Goal: Task Accomplishment & Management: Manage account settings

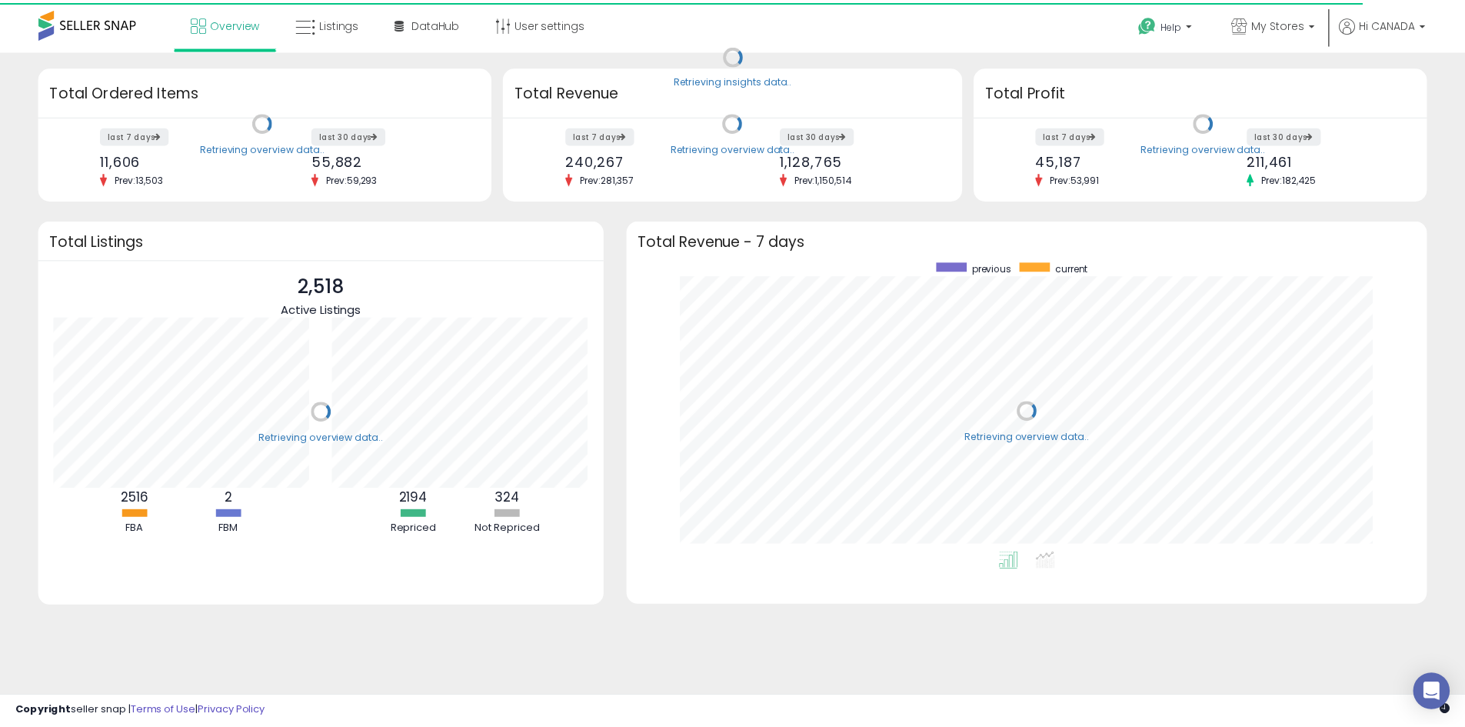
scroll to position [291, 776]
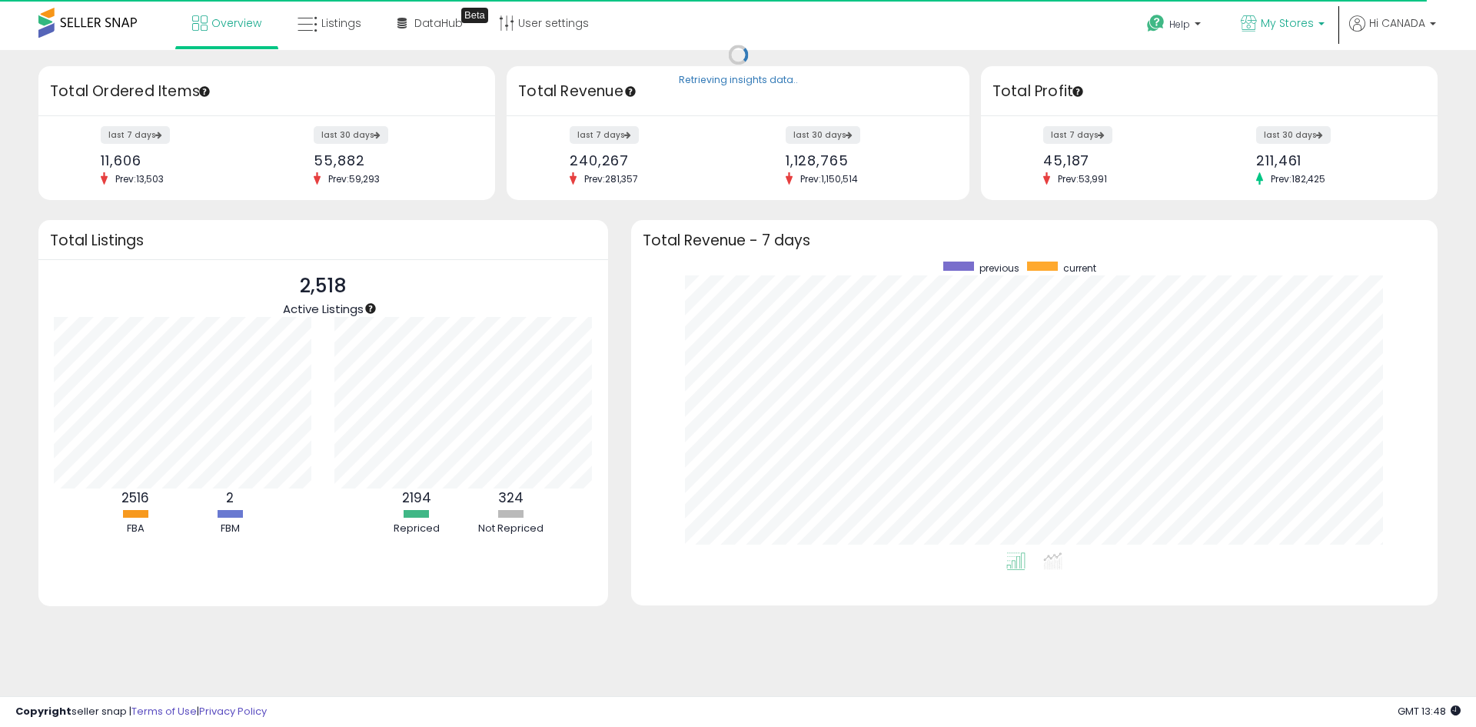
click at [1255, 32] on p "My Stores" at bounding box center [1283, 24] width 84 height 19
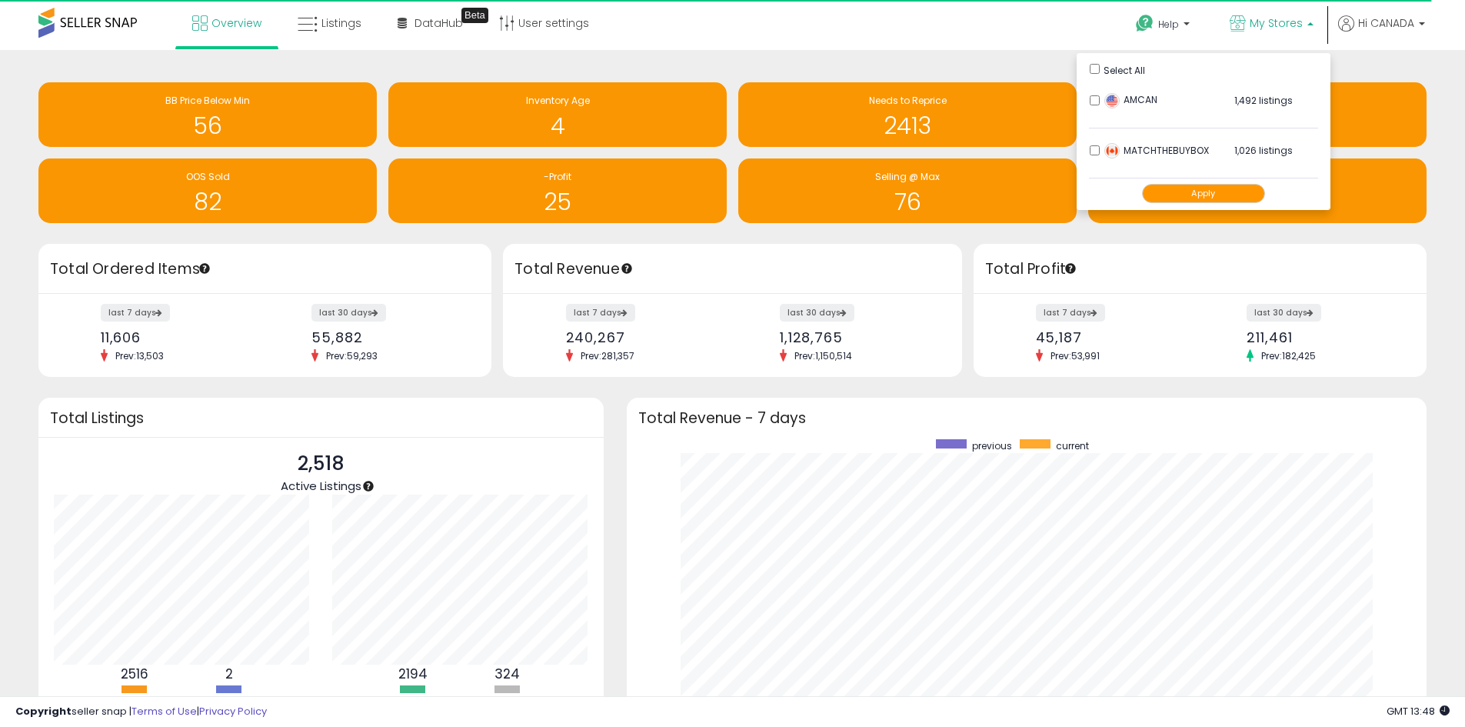
scroll to position [768533, 768055]
click at [1104, 105] on span "AMCAN" at bounding box center [1130, 99] width 53 height 13
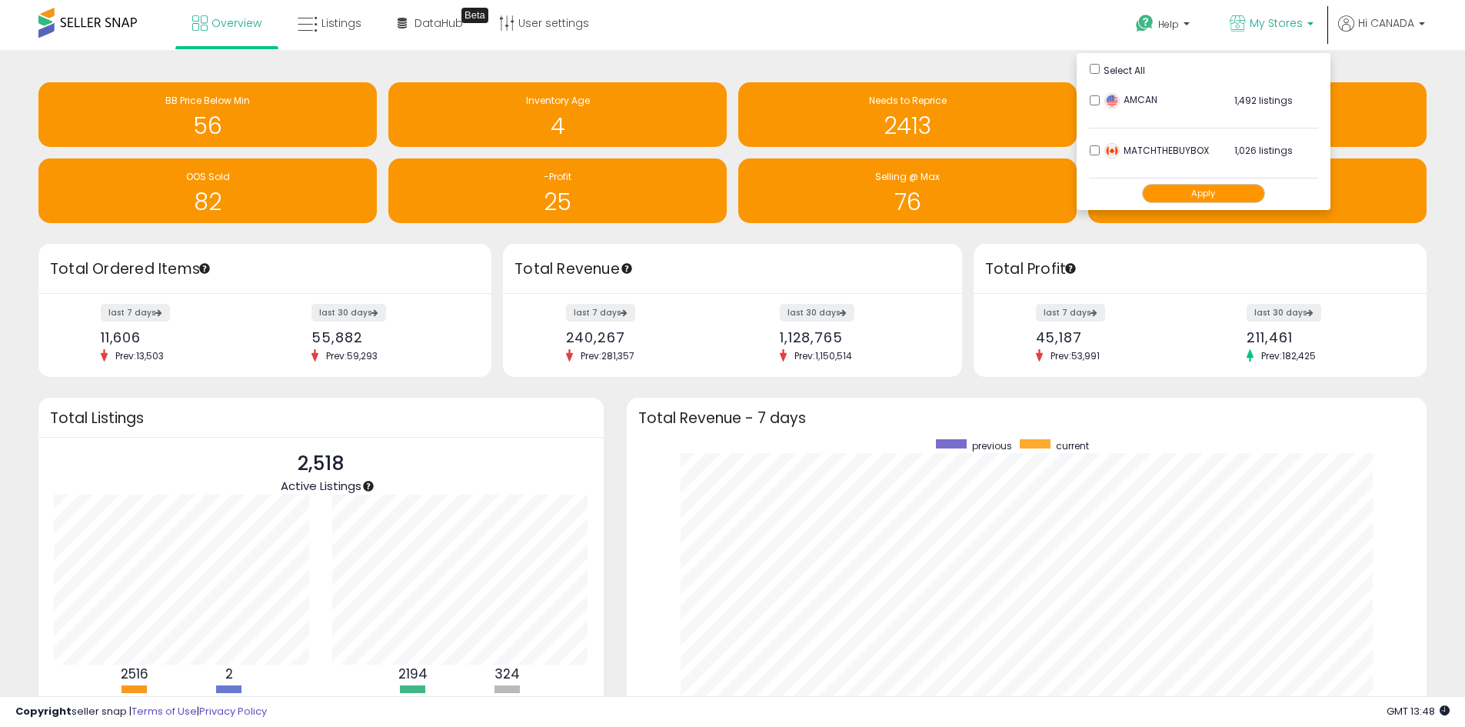
click at [1192, 191] on button "Apply" at bounding box center [1203, 193] width 123 height 19
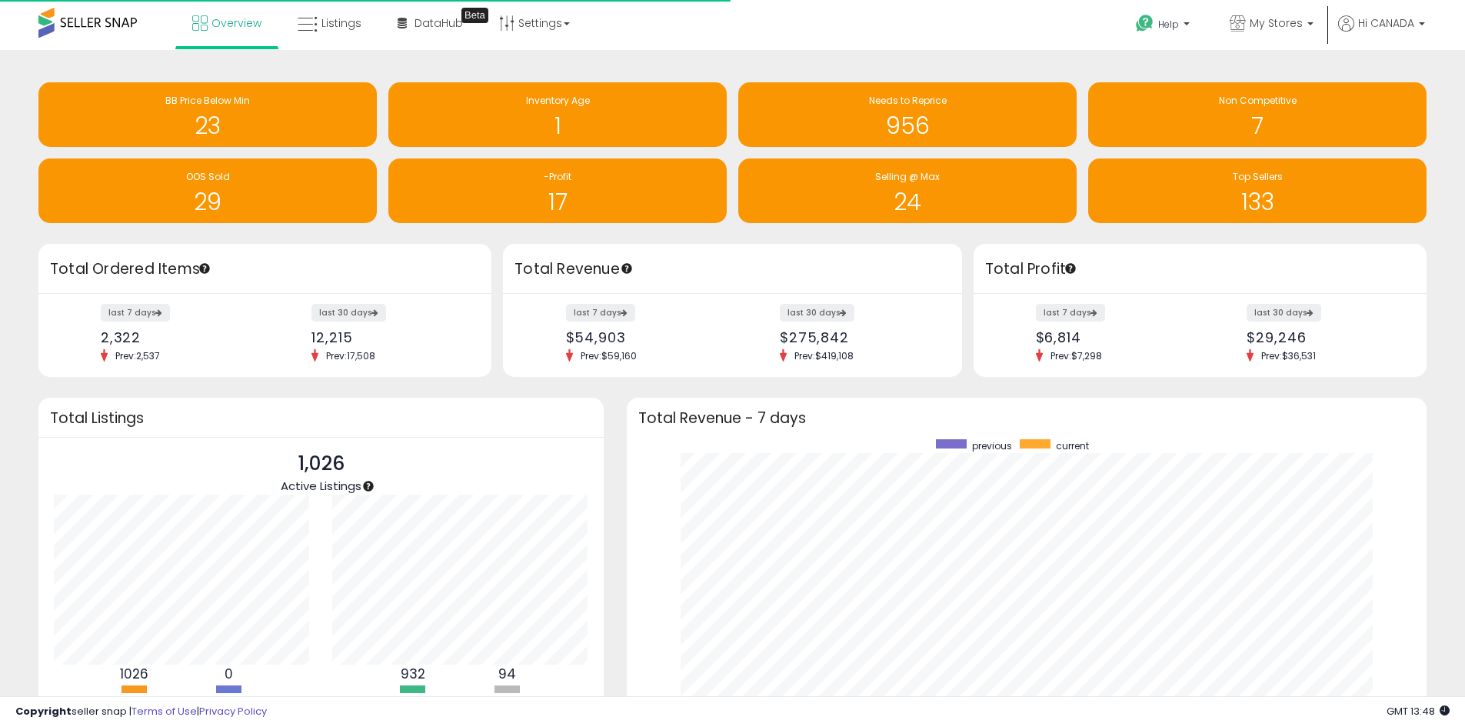
scroll to position [768533, 768055]
click at [1308, 12] on link "My Stores" at bounding box center [1271, 25] width 107 height 50
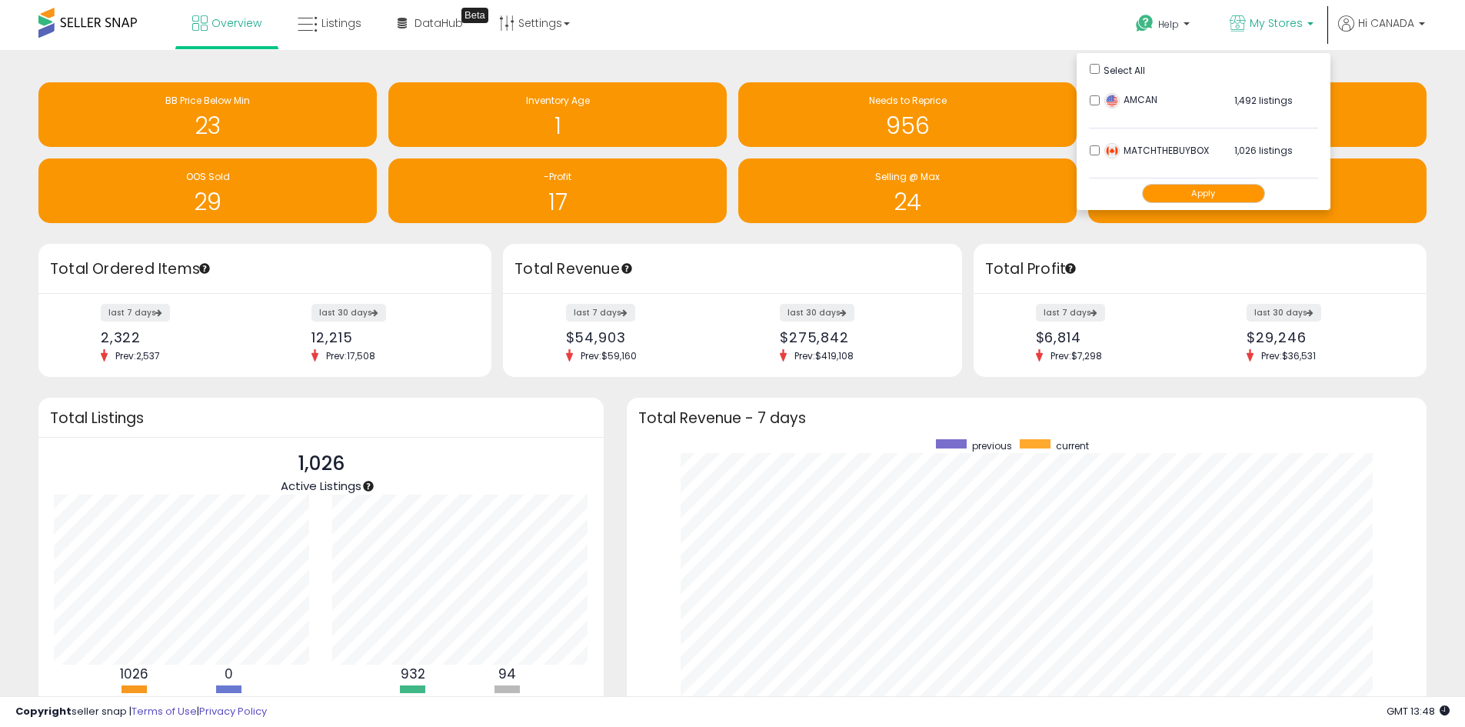
click at [1029, 41] on div "Help Contact Support Search Knowledge Hub Request a Feature My Stores" at bounding box center [1199, 32] width 484 height 65
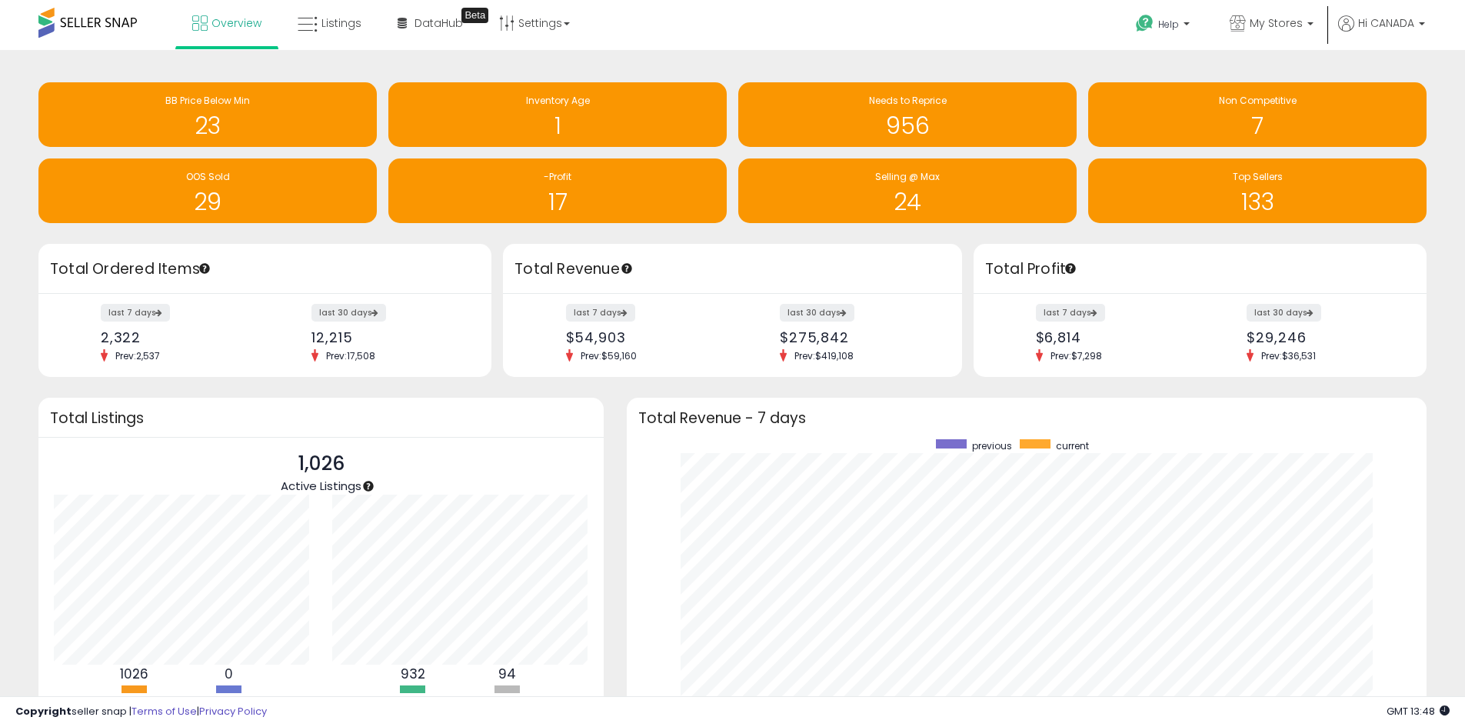
click at [1046, 19] on div "Help Contact Support Search Knowledge Hub Request a Feature My Stores" at bounding box center [1199, 32] width 484 height 65
click at [1068, 311] on label "last 7 days" at bounding box center [1071, 312] width 71 height 19
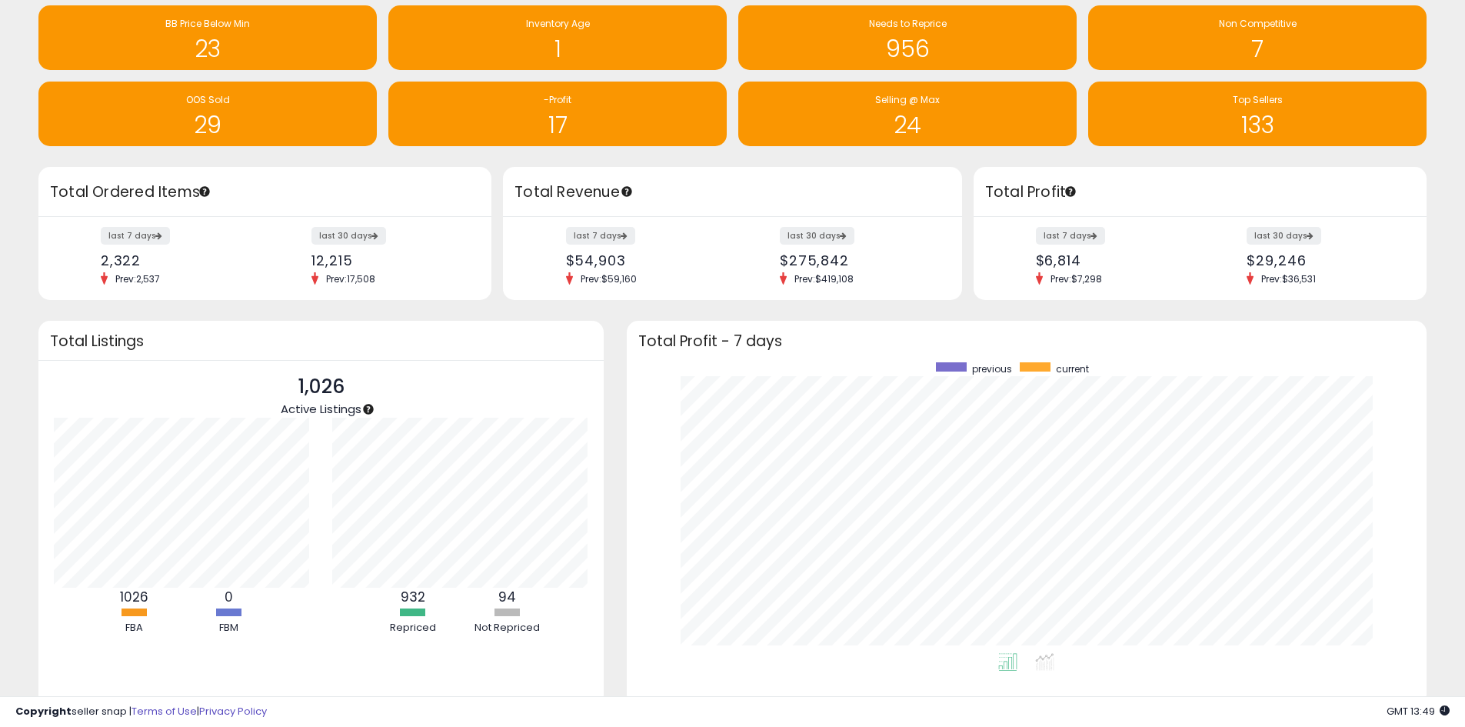
click at [597, 241] on label "last 7 days" at bounding box center [600, 236] width 69 height 18
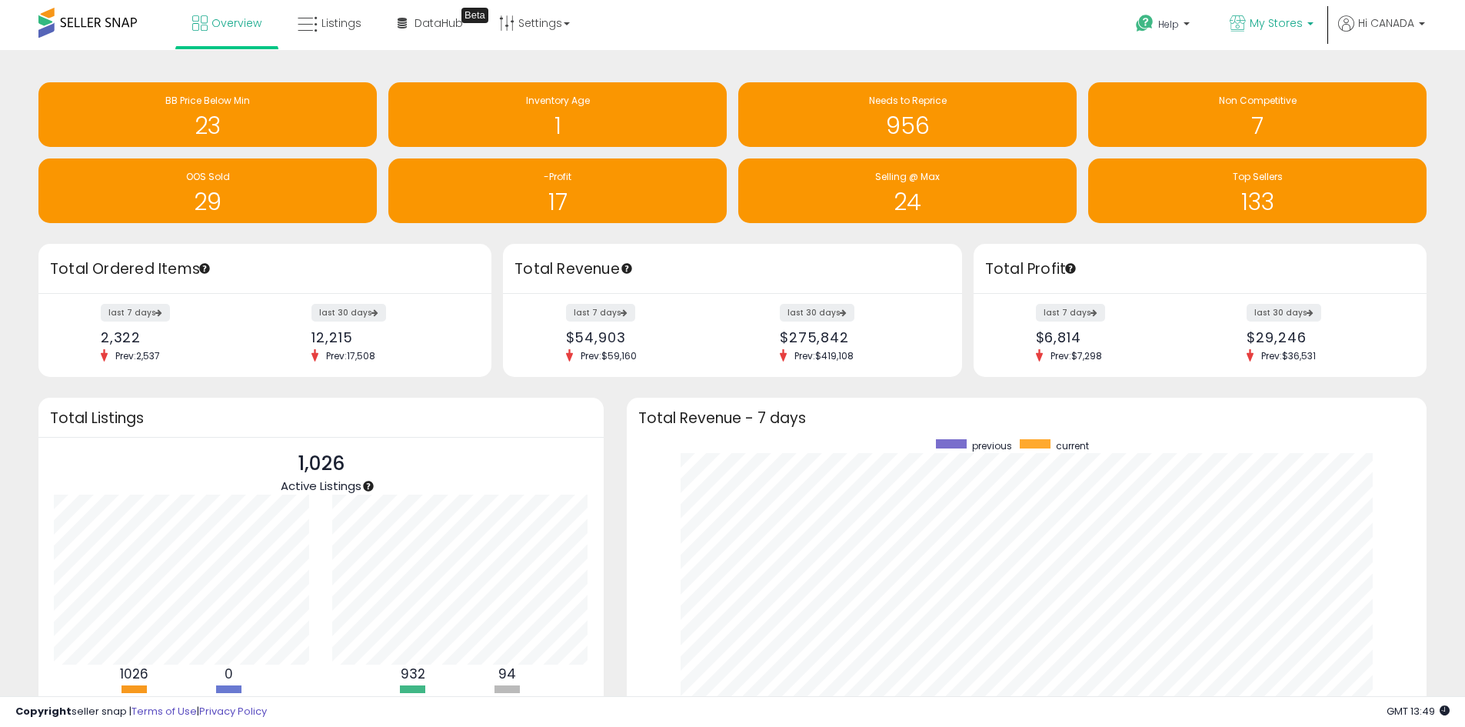
click at [1280, 20] on span "My Stores" at bounding box center [1275, 22] width 53 height 15
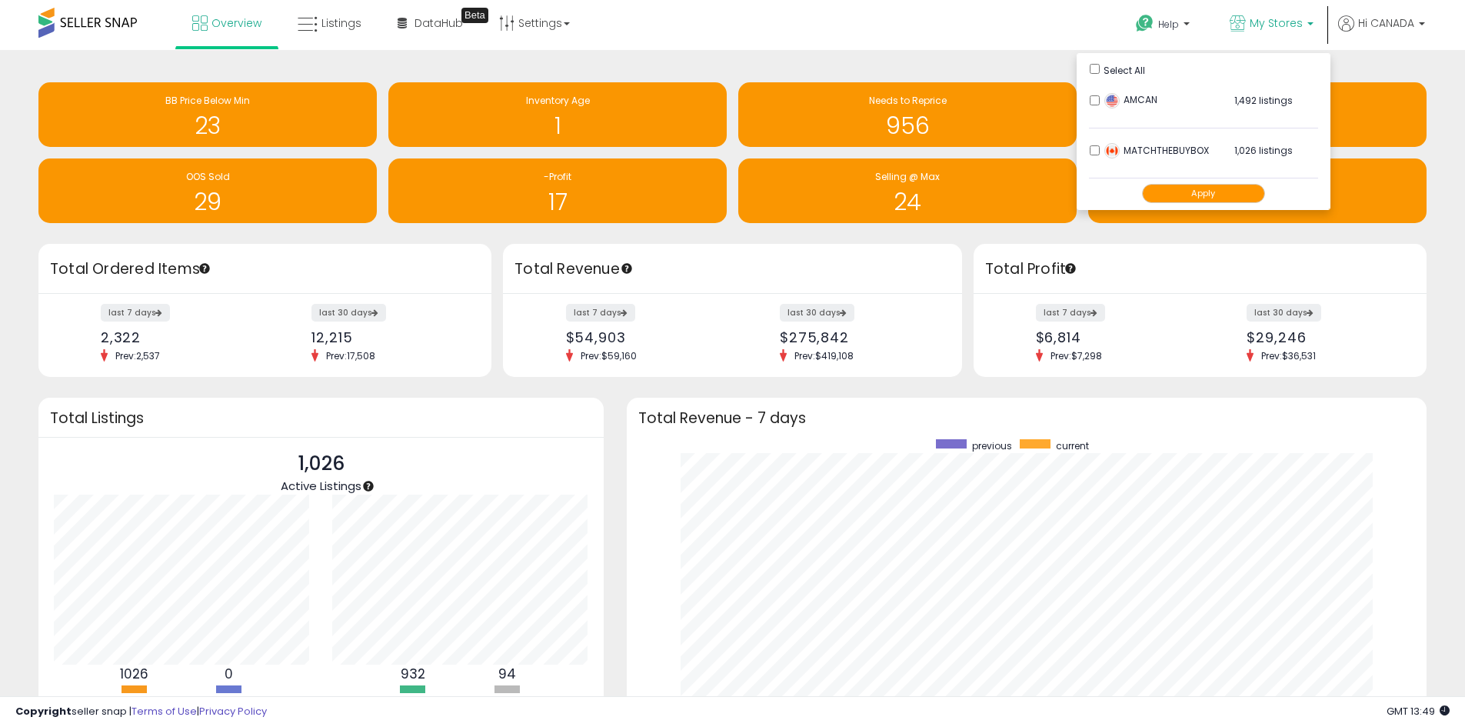
click at [1224, 196] on button "Apply" at bounding box center [1203, 193] width 123 height 19
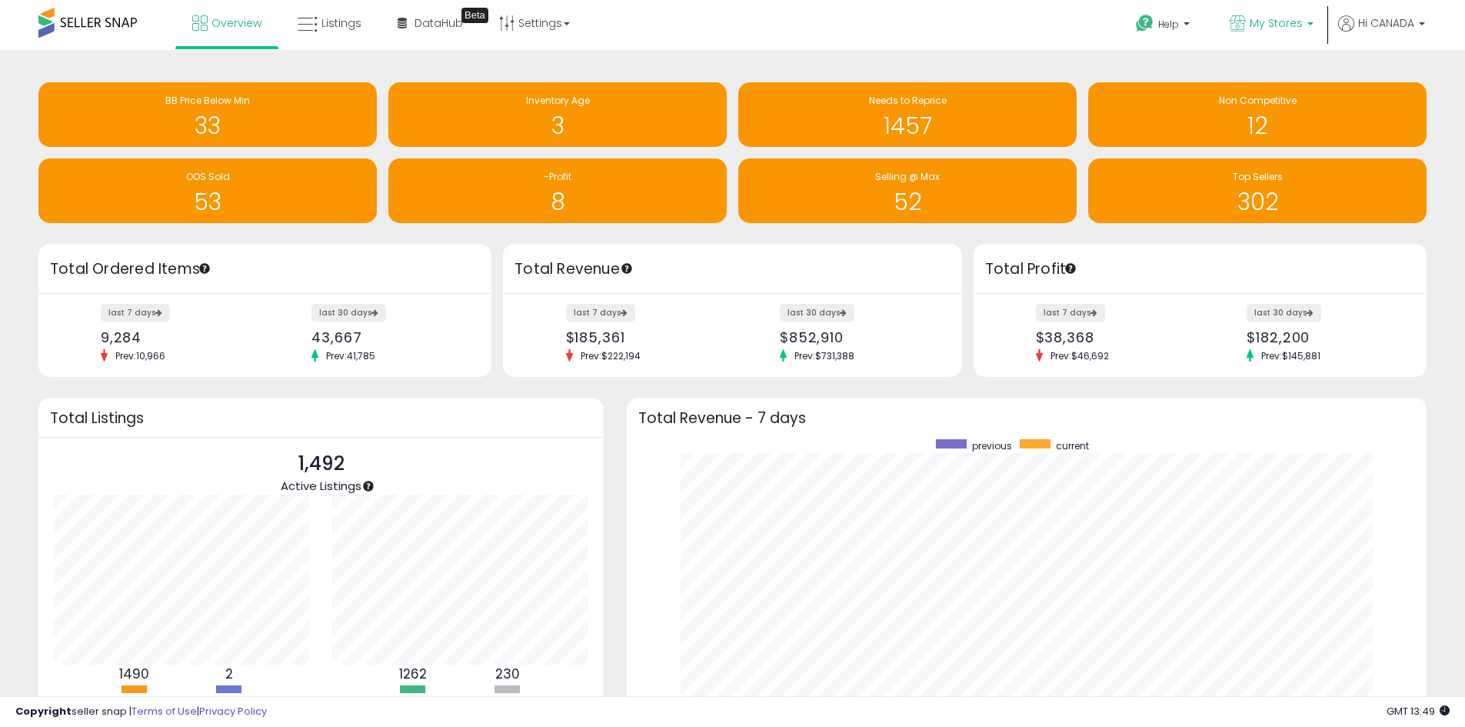
click at [1256, 18] on span "My Stores" at bounding box center [1275, 22] width 53 height 15
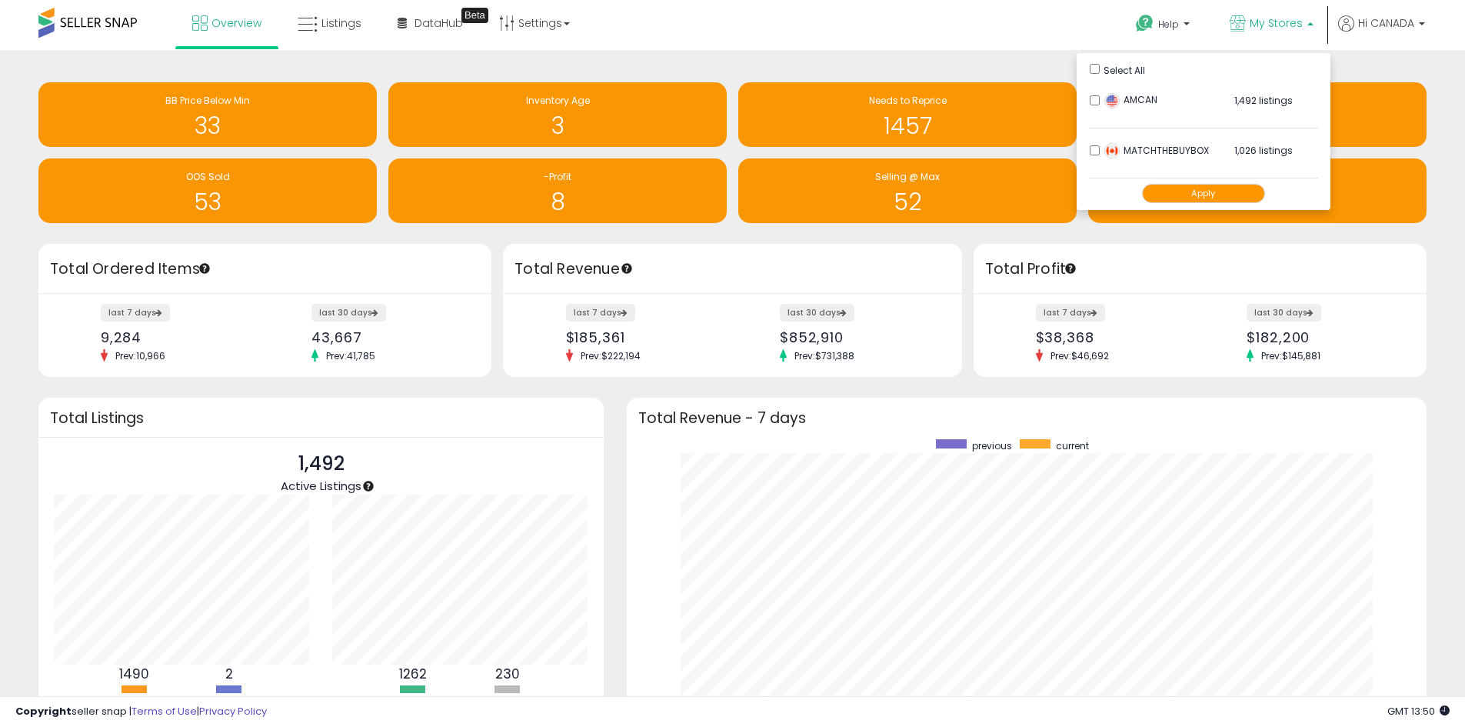
click at [960, 52] on div "Retrieving insights data.. BB Price Below Min 33 Inventory Age 3 Needs to Repri…" at bounding box center [732, 455] width 1465 height 811
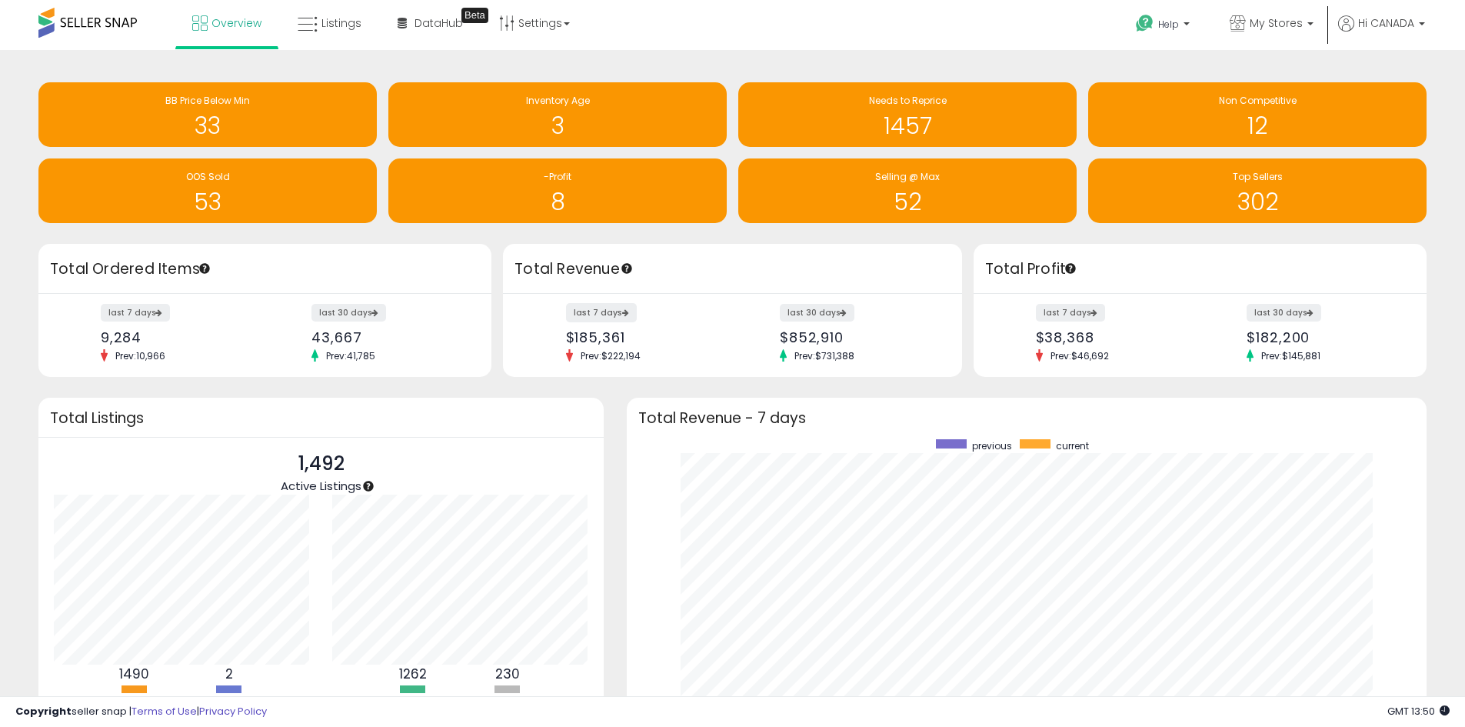
click at [596, 314] on label "last 7 days" at bounding box center [601, 312] width 71 height 19
click at [1060, 311] on label "last 7 days" at bounding box center [1071, 312] width 71 height 19
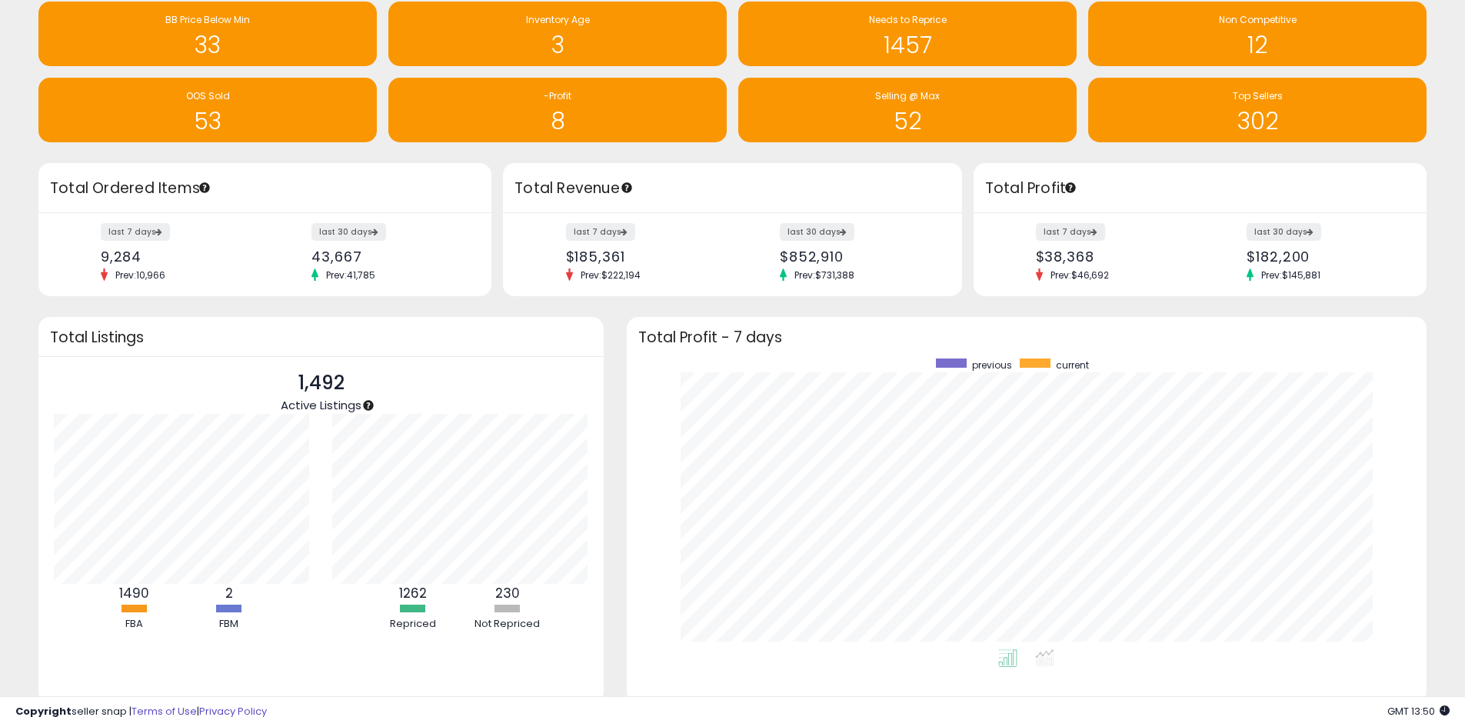
scroll to position [135, 0]
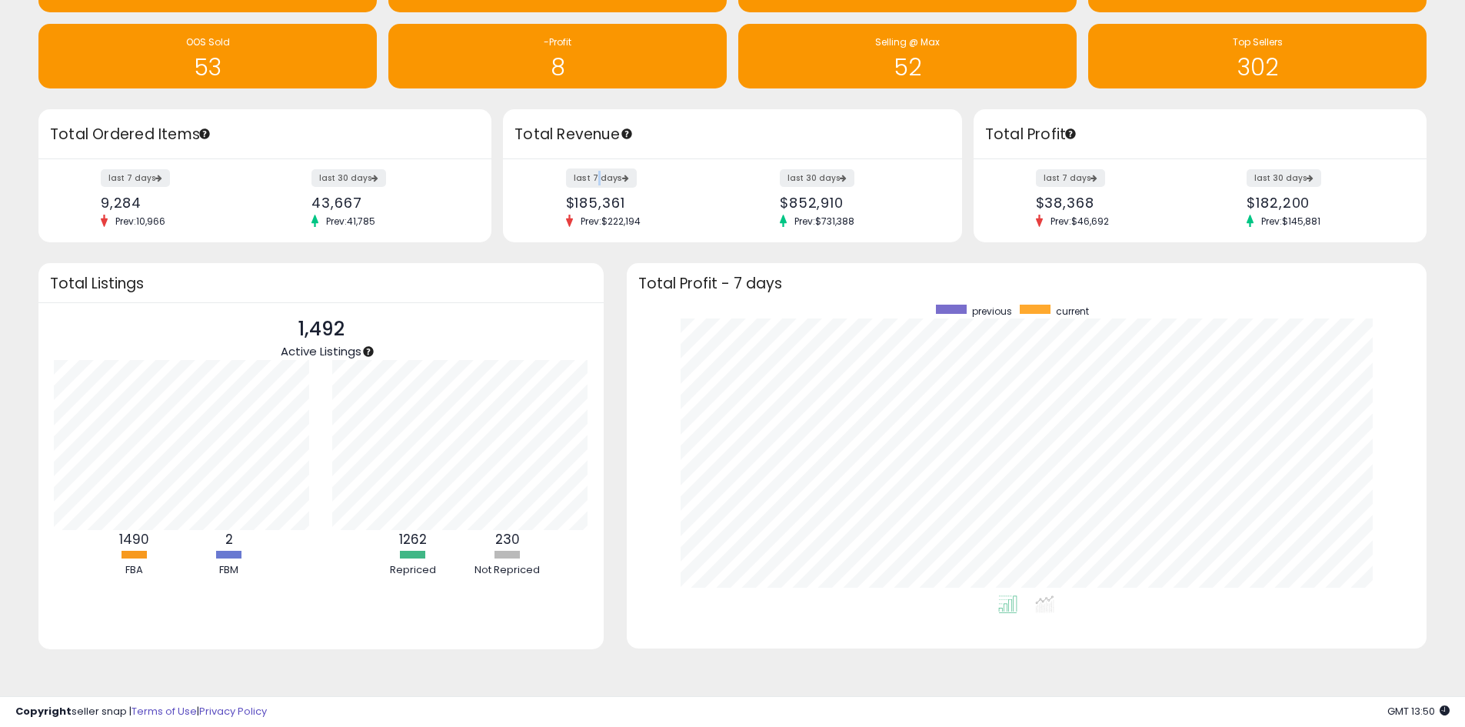
click at [595, 180] on label "last 7 days" at bounding box center [601, 177] width 71 height 19
